Goal: Information Seeking & Learning: Learn about a topic

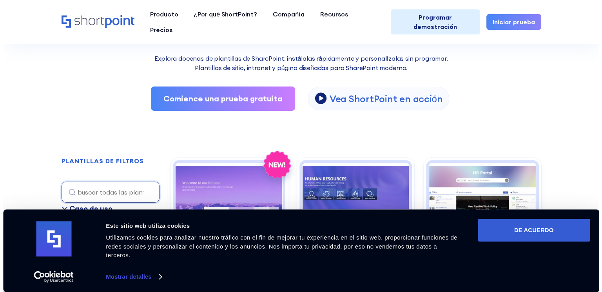
scroll to position [157, 0]
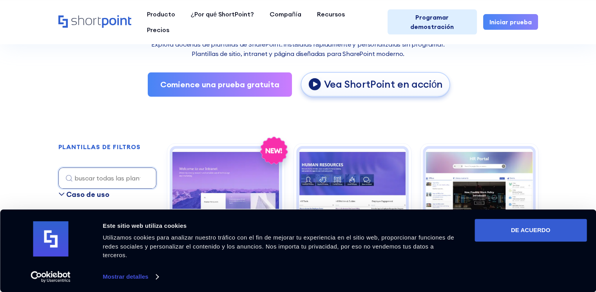
click at [372, 84] on font "Vea ShortPoint en acción" at bounding box center [383, 84] width 119 height 13
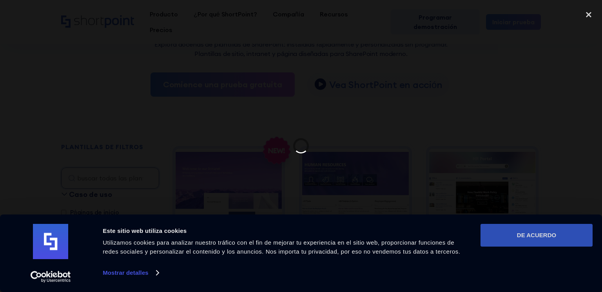
click at [538, 234] on font "DE ACUERDO" at bounding box center [536, 235] width 39 height 7
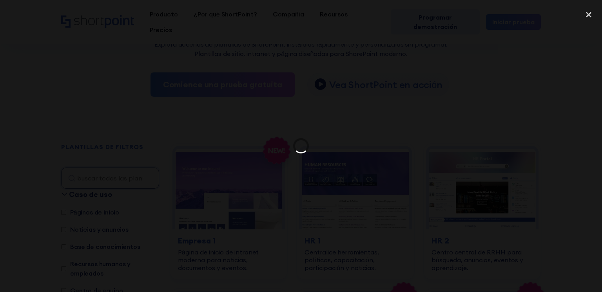
scroll to position [0, 0]
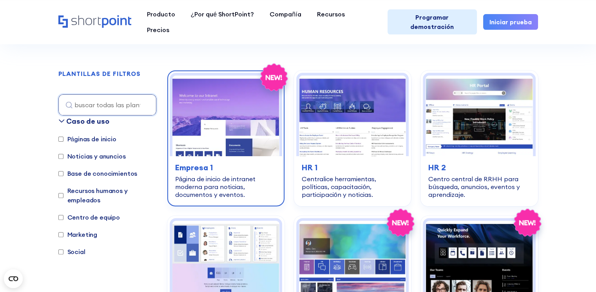
scroll to position [235, 0]
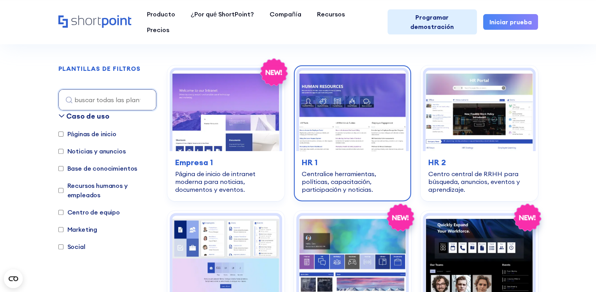
click at [330, 138] on img at bounding box center [352, 111] width 107 height 80
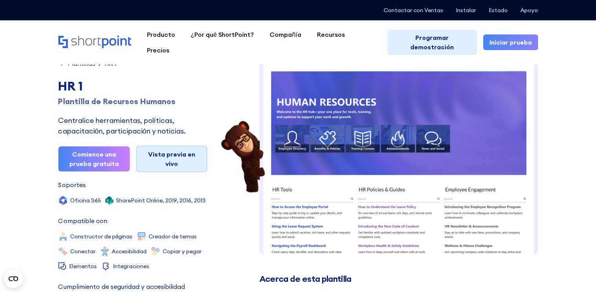
click at [165, 157] on font "Vista previa en vivo" at bounding box center [171, 159] width 47 height 17
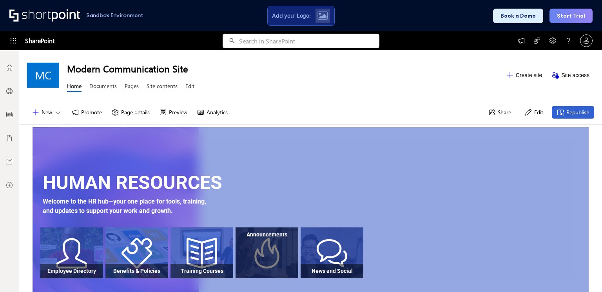
click at [266, 248] on div at bounding box center [267, 260] width 63 height 36
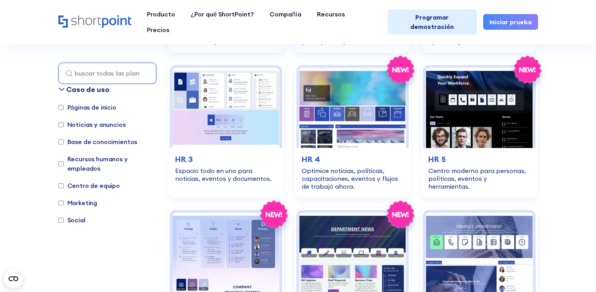
scroll to position [392, 0]
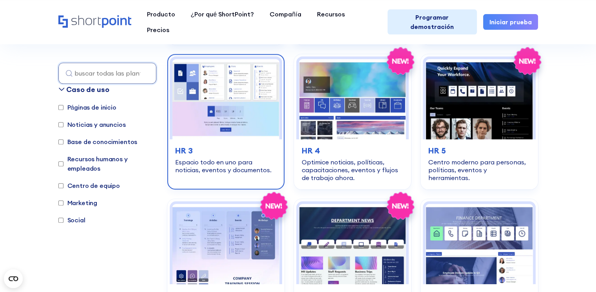
click at [205, 164] on font "Espacio todo en uno para noticias, eventos y documentos." at bounding box center [223, 166] width 96 height 16
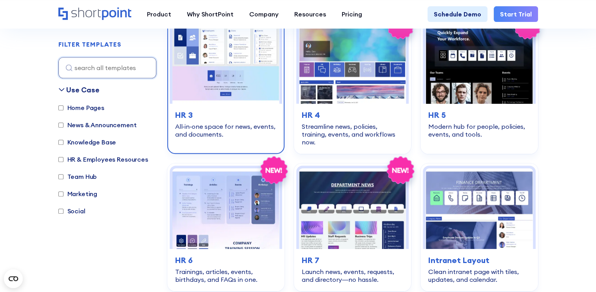
scroll to position [364, 0]
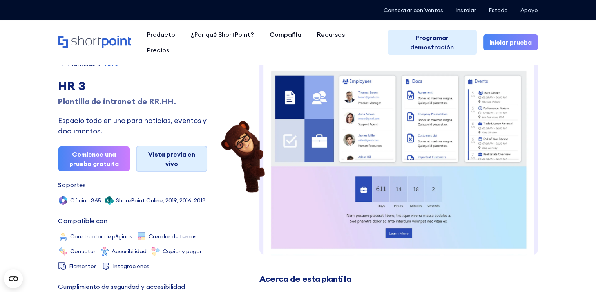
click at [156, 161] on font "Vista previa en vivo" at bounding box center [171, 159] width 57 height 19
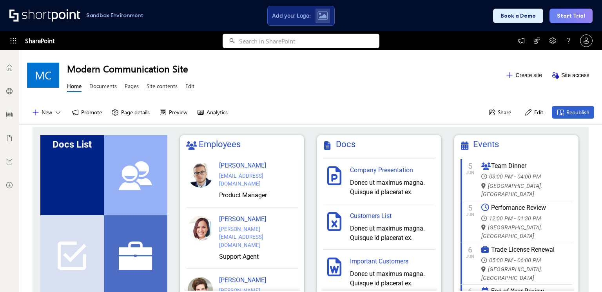
click at [64, 169] on div "Docs List" at bounding box center [72, 175] width 64 height 80
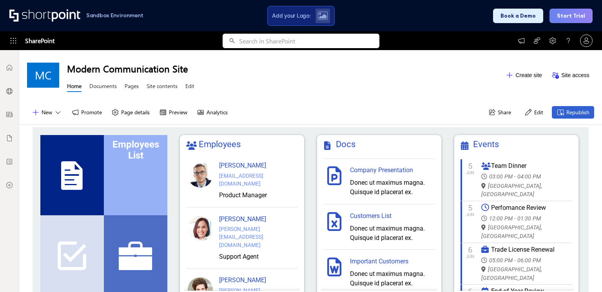
click at [140, 173] on div "Employees List" at bounding box center [136, 175] width 64 height 80
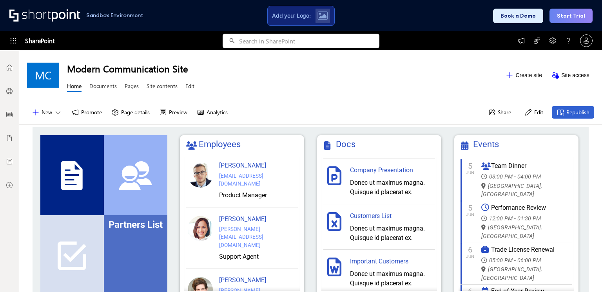
click at [147, 252] on div "Partners List" at bounding box center [136, 256] width 64 height 80
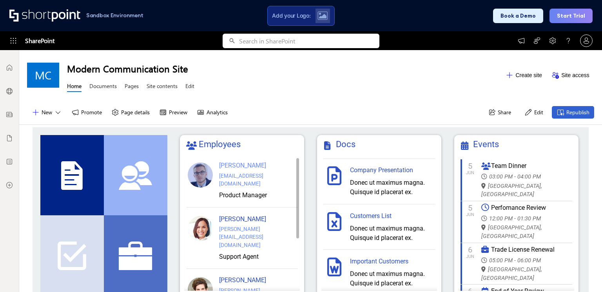
click at [198, 174] on div at bounding box center [200, 175] width 25 height 25
click at [251, 173] on div "brown@gmail.com" at bounding box center [257, 180] width 77 height 16
click at [371, 169] on div "Company Presentation" at bounding box center [392, 170] width 84 height 9
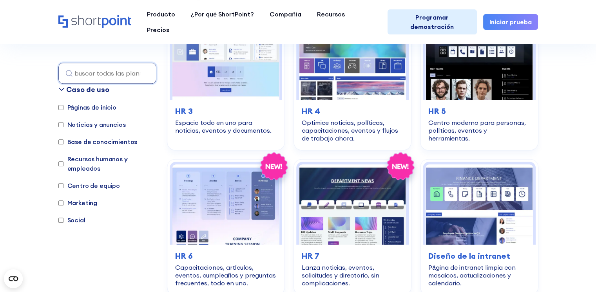
scroll to position [549, 0]
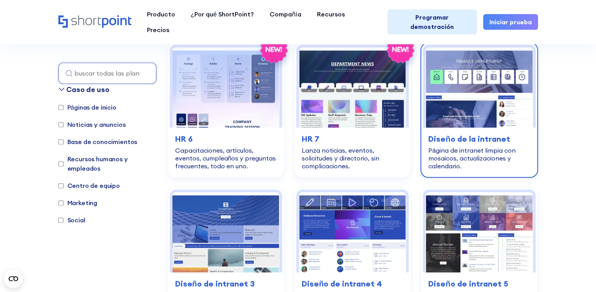
click at [492, 150] on font "Página de intranet limpia con mosaicos, actualizaciones y calendario." at bounding box center [472, 159] width 87 height 24
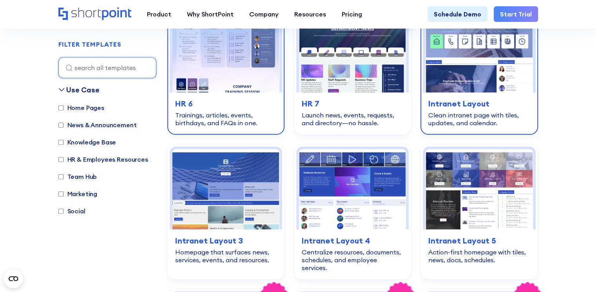
scroll to position [513, 0]
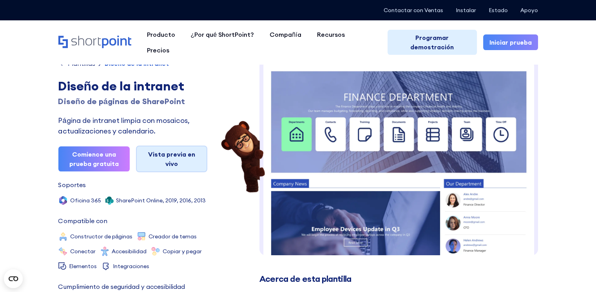
scroll to position [6, 0]
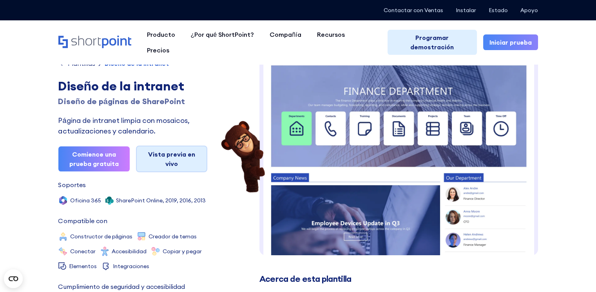
click at [174, 154] on font "Vista previa en vivo" at bounding box center [171, 159] width 47 height 17
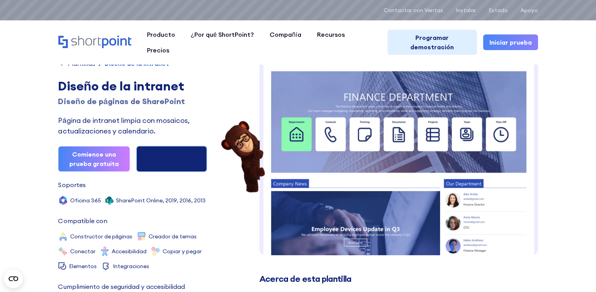
scroll to position [0, 0]
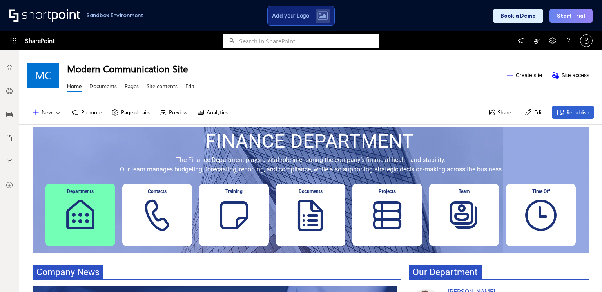
scroll to position [6, 6]
click at [153, 211] on div "Contacts" at bounding box center [157, 215] width 70 height 63
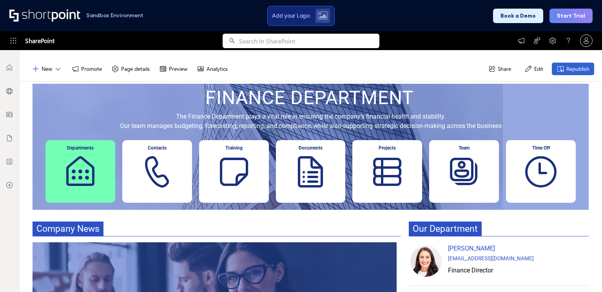
scroll to position [118, 0]
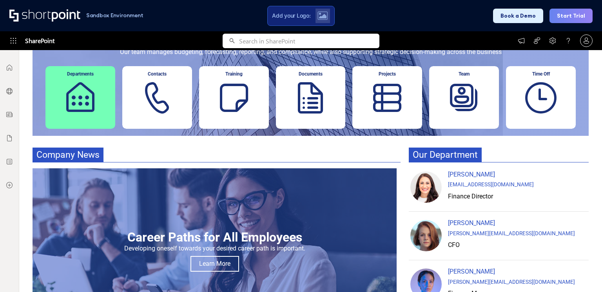
click at [216, 159] on p "Company News" at bounding box center [217, 155] width 368 height 15
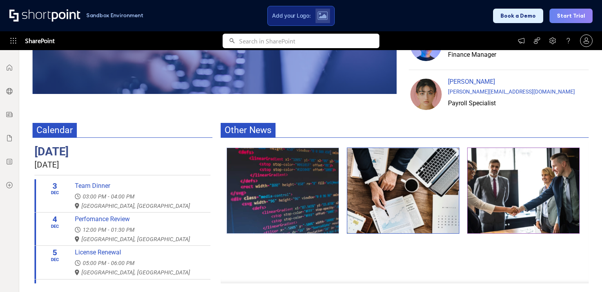
scroll to position [358, 0]
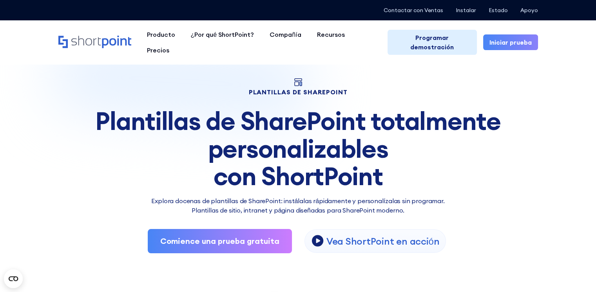
click at [454, 116] on font "Plantillas de SharePoint totalmente personalizables" at bounding box center [297, 134] width 405 height 59
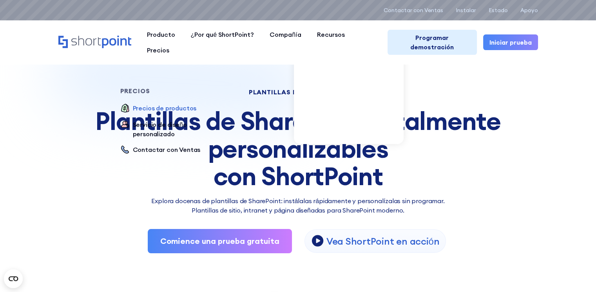
click at [197, 104] on font "Precios de productos" at bounding box center [165, 108] width 64 height 8
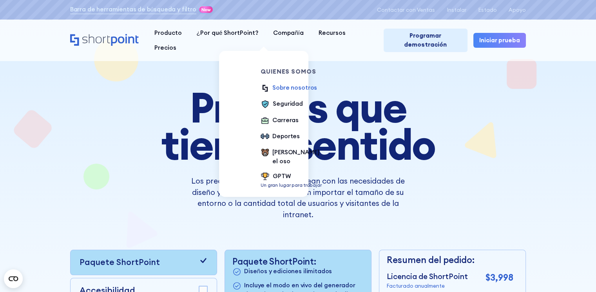
click at [289, 89] on font "Sobre nosotros" at bounding box center [294, 87] width 45 height 7
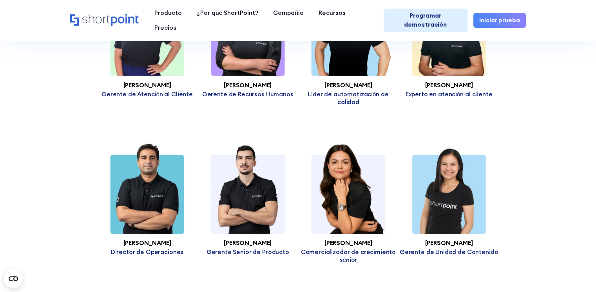
scroll to position [2352, 0]
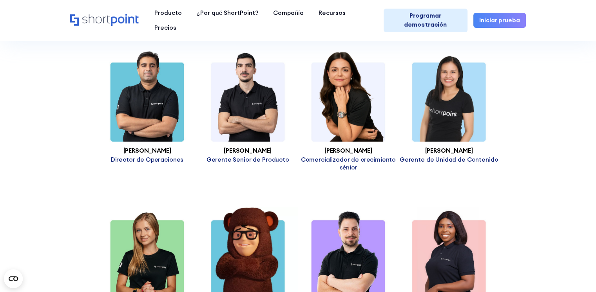
click at [96, 17] on icon "Hogar" at bounding box center [104, 20] width 69 height 12
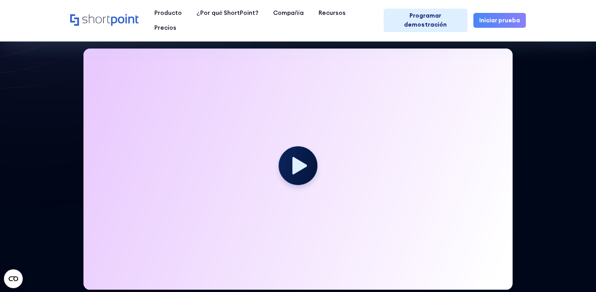
scroll to position [196, 0]
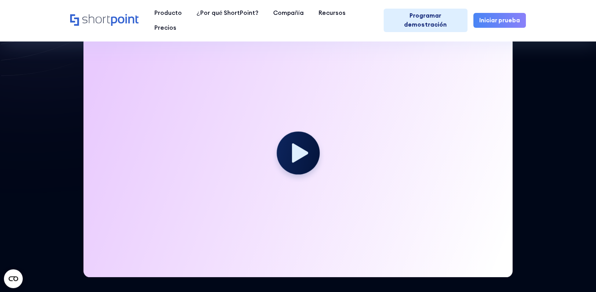
click at [291, 155] on circle at bounding box center [298, 153] width 43 height 43
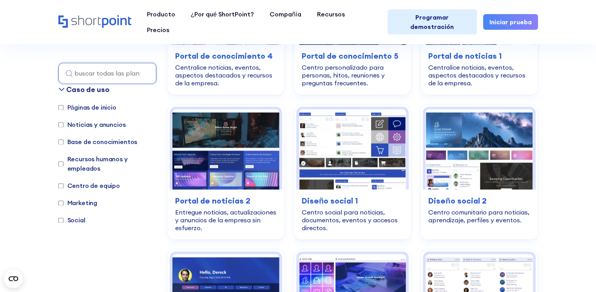
scroll to position [1137, 0]
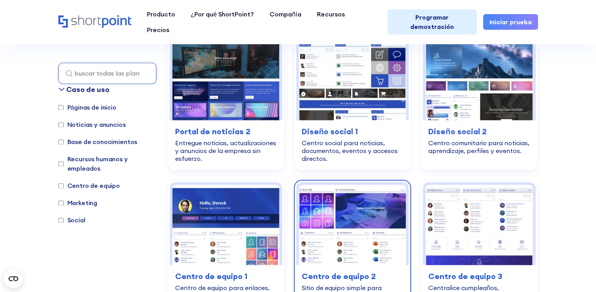
click at [346, 197] on img at bounding box center [352, 225] width 107 height 80
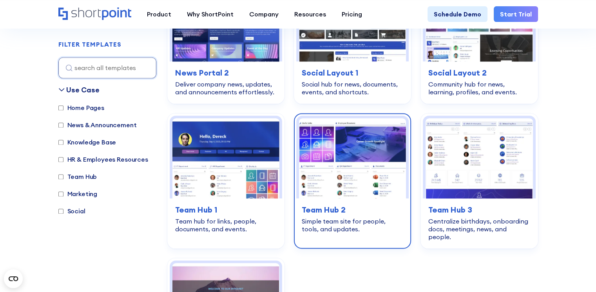
scroll to position [1078, 0]
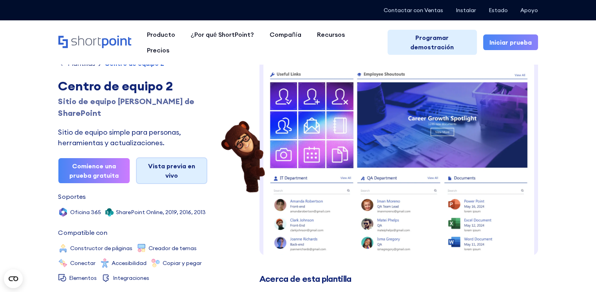
click at [172, 167] on font "Vista previa en vivo" at bounding box center [171, 170] width 47 height 17
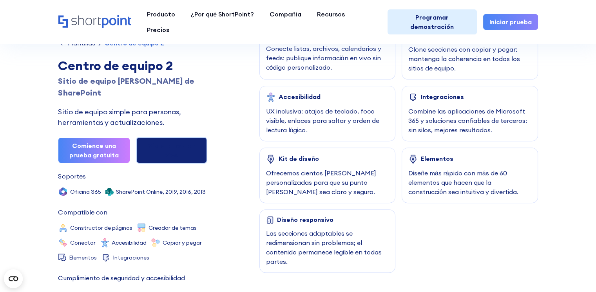
scroll to position [588, 0]
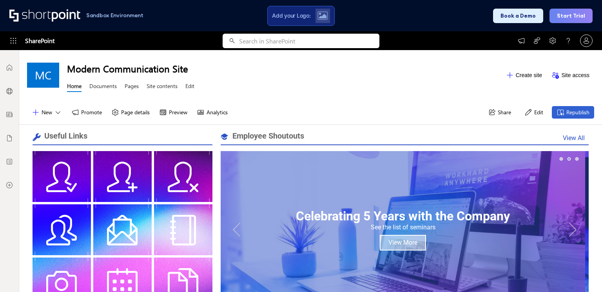
click at [398, 240] on link "View More" at bounding box center [403, 243] width 46 height 16
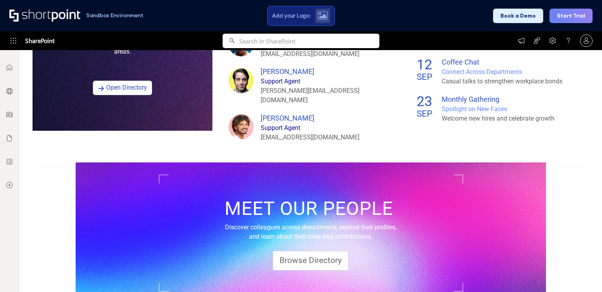
scroll to position [592, 0]
